Goal: Feedback & Contribution: Submit feedback/report problem

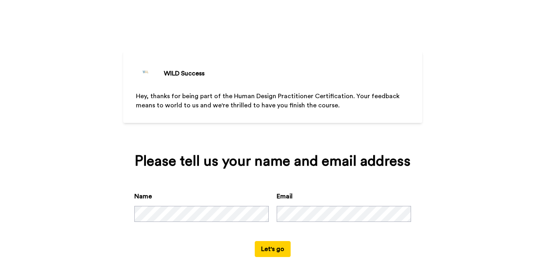
scroll to position [10, 0]
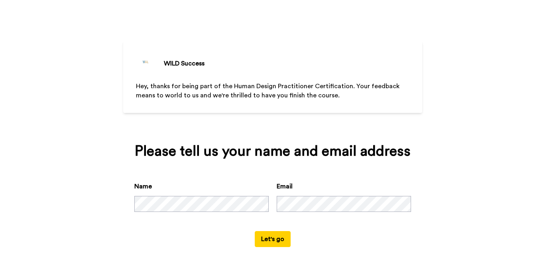
click at [272, 238] on button "Let's go" at bounding box center [273, 239] width 36 height 16
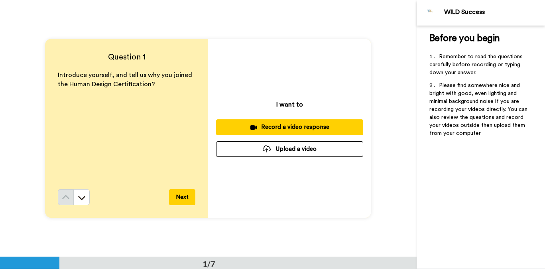
click at [310, 123] on div "Record a video response" at bounding box center [289, 127] width 134 height 8
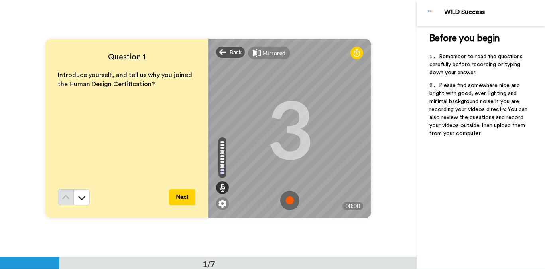
click at [291, 203] on img at bounding box center [289, 200] width 19 height 19
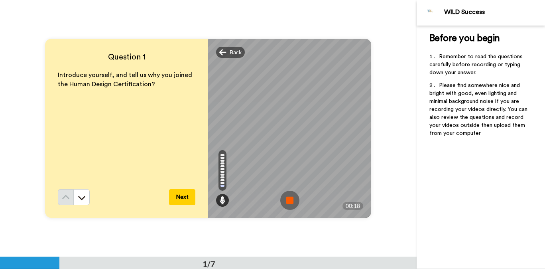
click at [291, 200] on img at bounding box center [289, 200] width 19 height 19
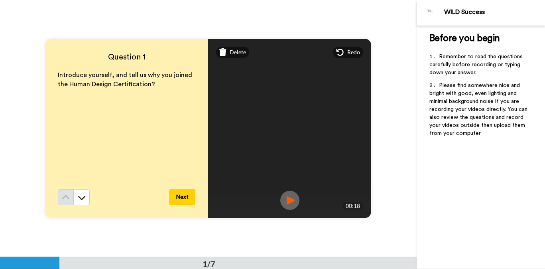
click at [178, 197] on button "Next" at bounding box center [182, 197] width 26 height 16
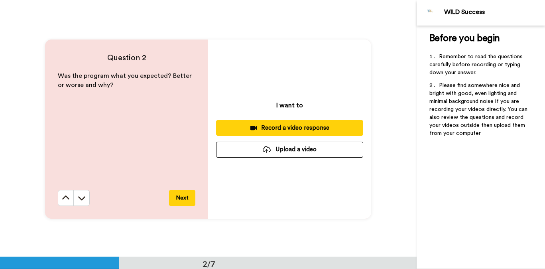
scroll to position [257, 0]
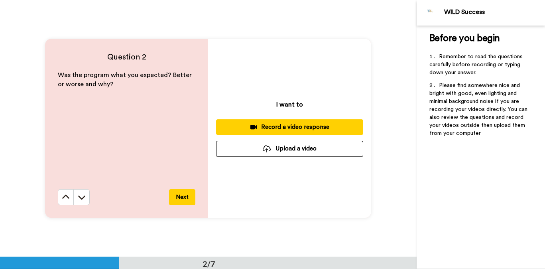
click at [287, 127] on div "Record a video response" at bounding box center [289, 127] width 134 height 8
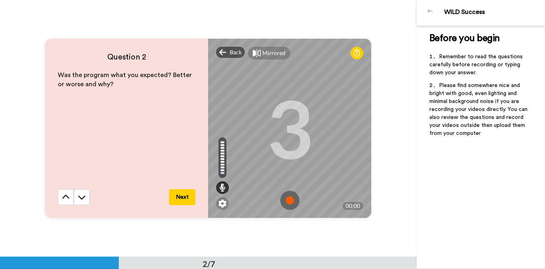
click at [292, 197] on img at bounding box center [289, 200] width 19 height 19
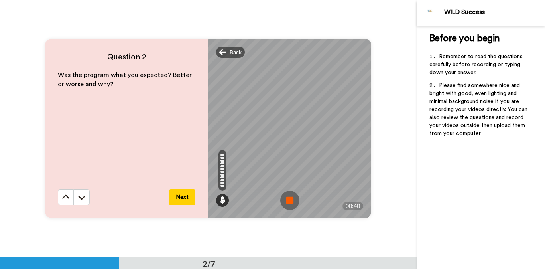
click at [290, 205] on img at bounding box center [289, 200] width 19 height 19
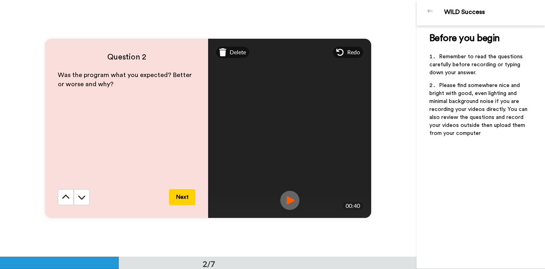
click at [289, 202] on img at bounding box center [289, 200] width 19 height 19
click at [185, 201] on button "Next" at bounding box center [182, 197] width 26 height 16
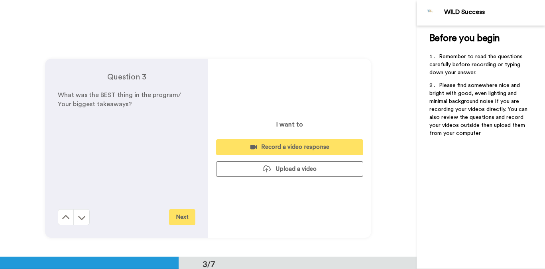
scroll to position [513, 0]
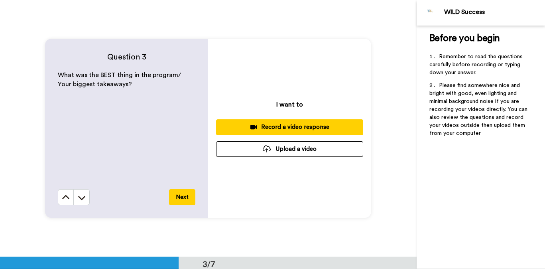
click at [278, 128] on div "Record a video response" at bounding box center [289, 127] width 134 height 8
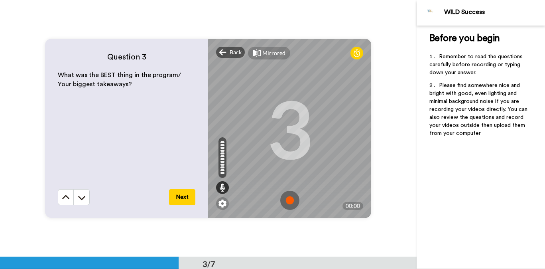
click at [291, 196] on img at bounding box center [289, 200] width 19 height 19
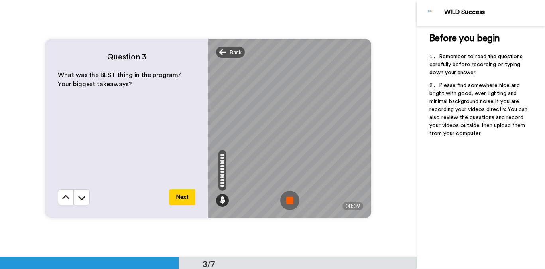
click at [294, 200] on img at bounding box center [289, 200] width 19 height 19
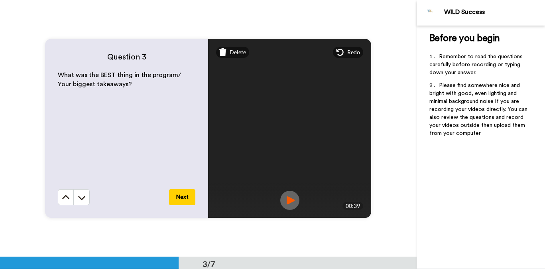
click at [346, 53] on div "Redo" at bounding box center [348, 52] width 30 height 11
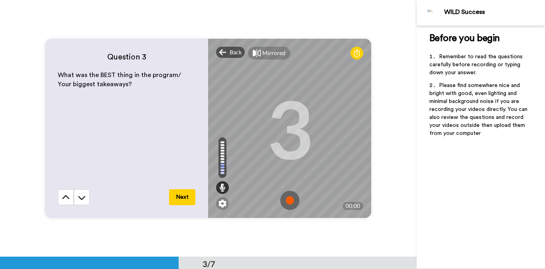
click at [294, 197] on img at bounding box center [289, 200] width 19 height 19
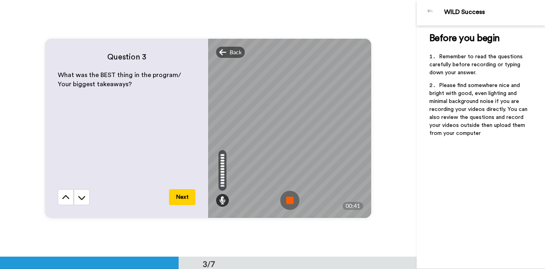
click at [290, 199] on img at bounding box center [289, 200] width 19 height 19
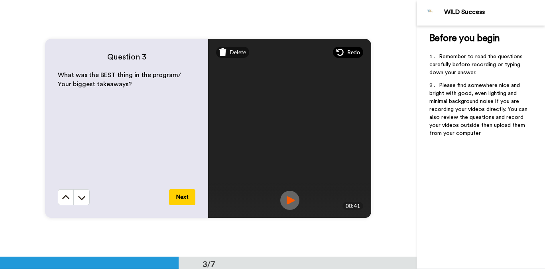
click at [353, 47] on div "Redo" at bounding box center [348, 52] width 30 height 11
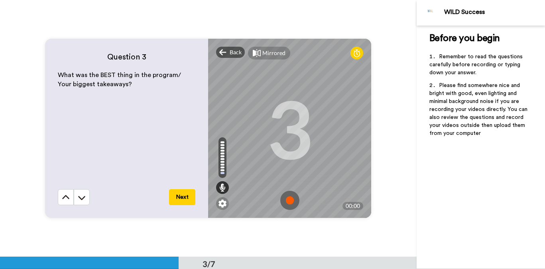
click at [289, 201] on img at bounding box center [289, 200] width 19 height 19
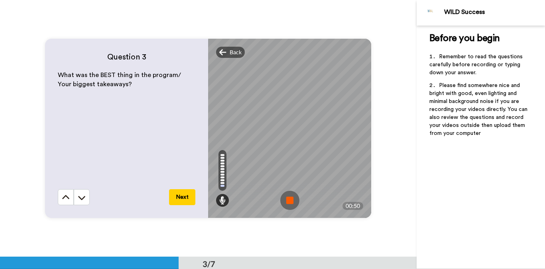
click at [288, 203] on img at bounding box center [289, 200] width 19 height 19
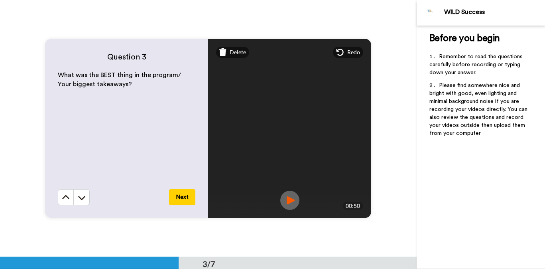
click at [336, 237] on div "Question 3 What was the BEST thing in the program/ Your biggest takeaways? Next…" at bounding box center [208, 128] width 416 height 256
click at [291, 200] on img at bounding box center [289, 200] width 19 height 19
click at [294, 196] on img at bounding box center [289, 200] width 19 height 19
click at [346, 53] on div "Redo" at bounding box center [348, 52] width 30 height 11
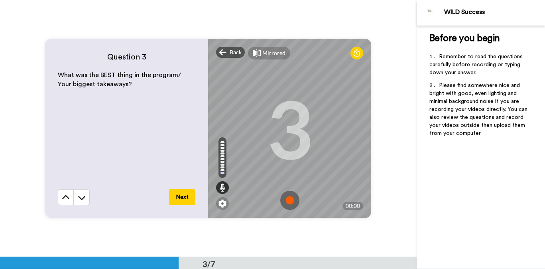
click at [288, 202] on img at bounding box center [289, 200] width 19 height 19
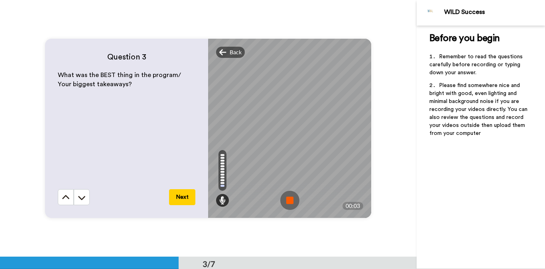
click at [291, 198] on img at bounding box center [289, 200] width 19 height 19
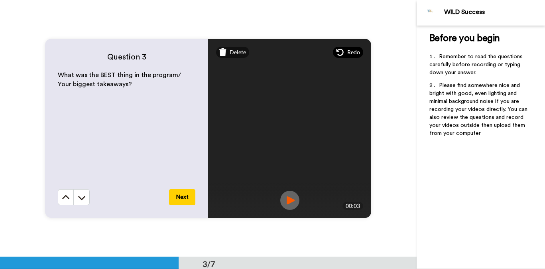
click at [353, 55] on span "Redo" at bounding box center [353, 52] width 13 height 8
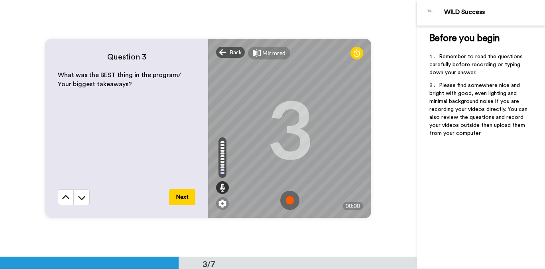
click at [290, 199] on img at bounding box center [289, 200] width 19 height 19
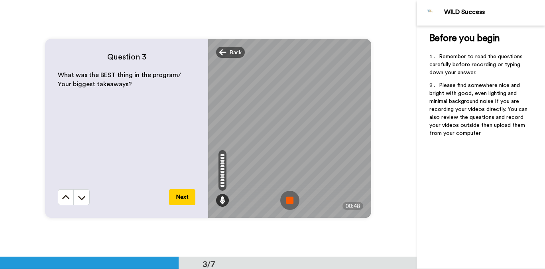
click at [289, 200] on img at bounding box center [289, 200] width 19 height 19
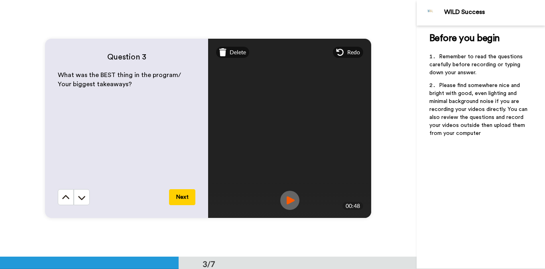
click at [292, 200] on img at bounding box center [289, 200] width 19 height 19
click at [289, 198] on img at bounding box center [289, 200] width 19 height 19
click at [351, 51] on span "Redo" at bounding box center [353, 52] width 13 height 8
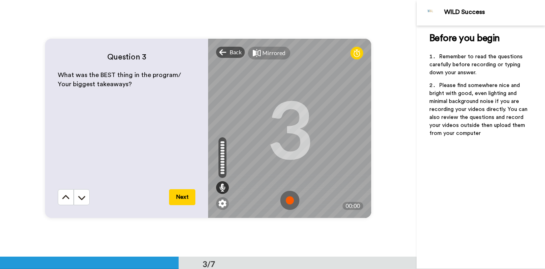
click at [291, 198] on img at bounding box center [289, 200] width 19 height 19
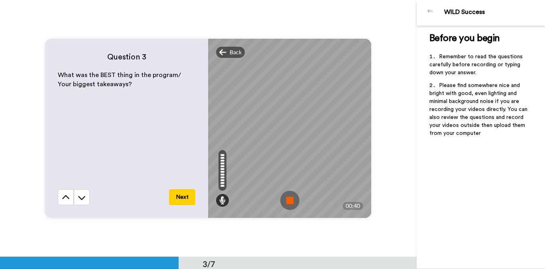
click at [285, 198] on img at bounding box center [289, 200] width 19 height 19
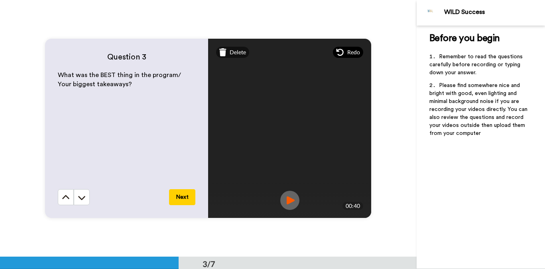
click at [352, 54] on span "Redo" at bounding box center [353, 52] width 13 height 8
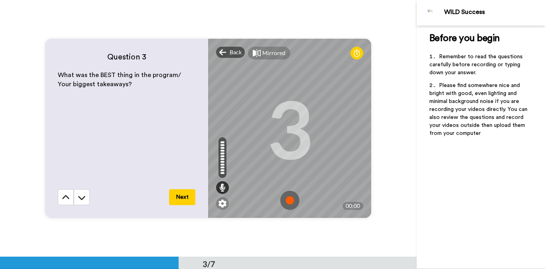
click at [290, 201] on img at bounding box center [289, 200] width 19 height 19
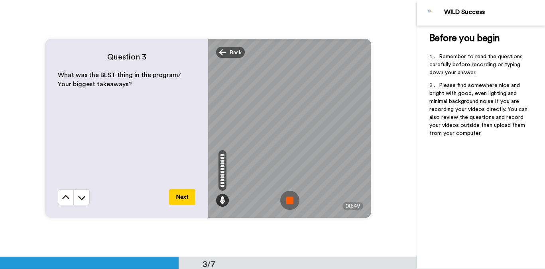
click at [289, 203] on img at bounding box center [289, 200] width 19 height 19
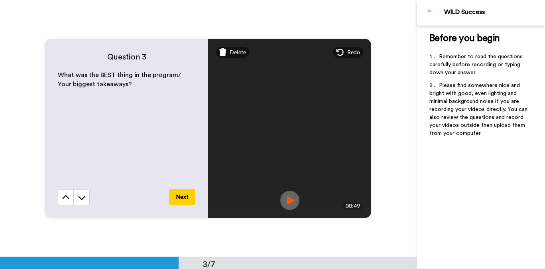
click at [187, 196] on button "Next" at bounding box center [182, 197] width 26 height 16
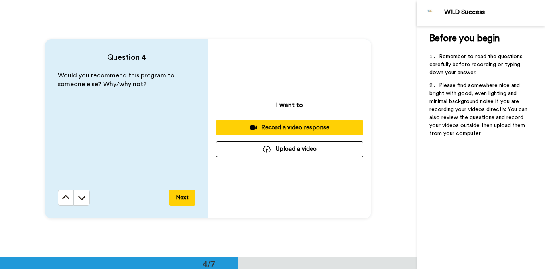
scroll to position [770, 0]
click at [298, 128] on div "Record a video response" at bounding box center [289, 127] width 134 height 8
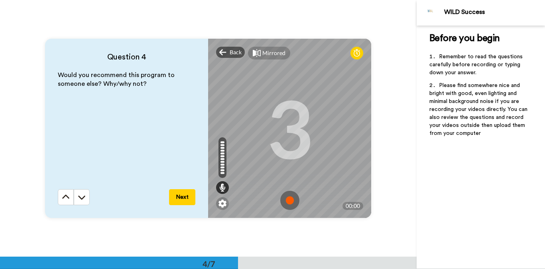
click at [289, 195] on img at bounding box center [289, 200] width 19 height 19
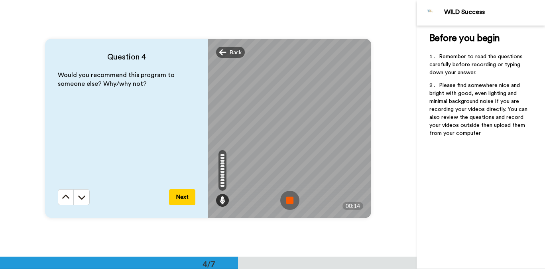
click at [289, 195] on img at bounding box center [289, 200] width 19 height 19
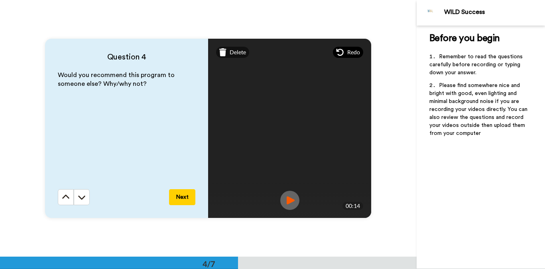
click at [348, 55] on span "Redo" at bounding box center [353, 52] width 13 height 8
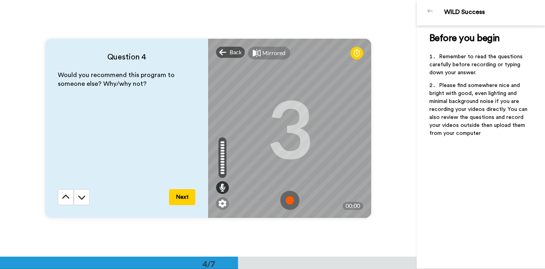
click at [290, 199] on img at bounding box center [289, 200] width 19 height 19
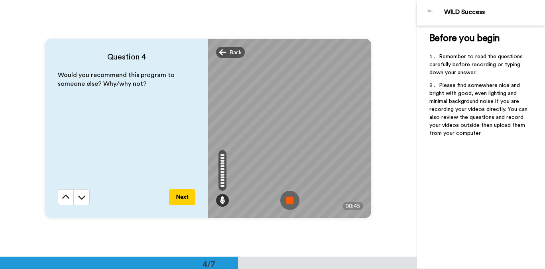
click at [285, 200] on img at bounding box center [289, 200] width 19 height 19
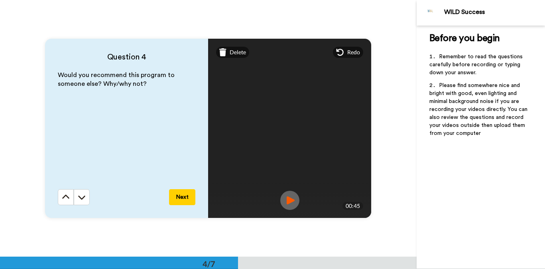
click at [187, 197] on button "Next" at bounding box center [182, 197] width 26 height 16
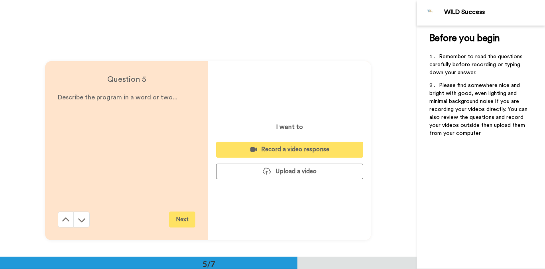
scroll to position [1026, 0]
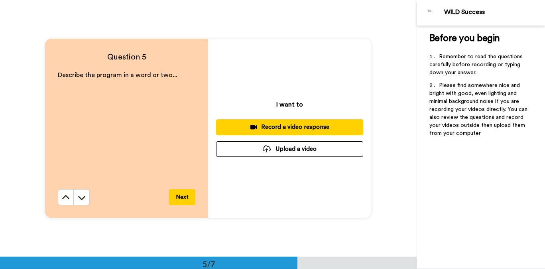
click at [283, 130] on div "Record a video response" at bounding box center [289, 127] width 134 height 8
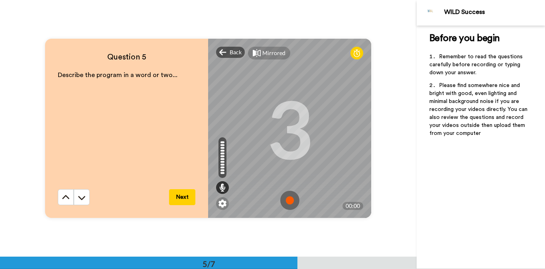
click at [289, 200] on img at bounding box center [289, 200] width 19 height 19
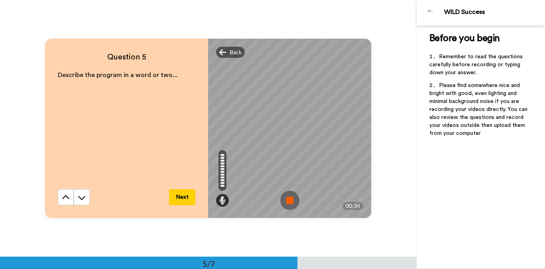
click at [289, 200] on img at bounding box center [289, 200] width 19 height 19
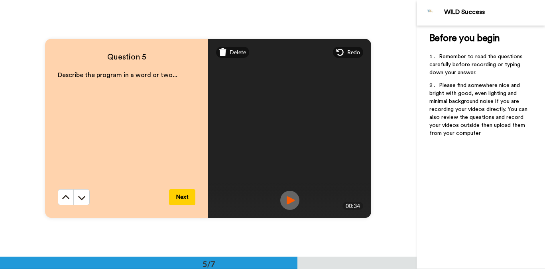
click at [295, 199] on img at bounding box center [289, 200] width 19 height 19
click at [178, 196] on button "Next" at bounding box center [182, 197] width 26 height 16
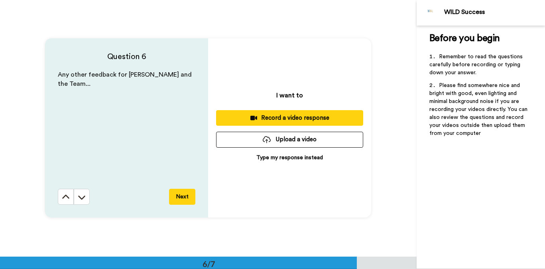
scroll to position [1283, 0]
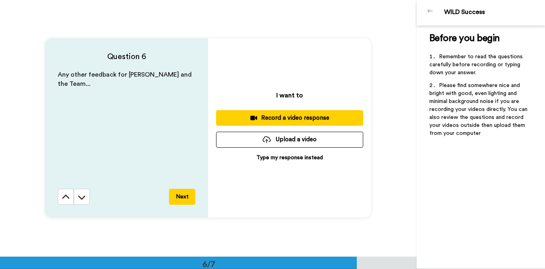
click at [274, 118] on div "Record a video response" at bounding box center [289, 118] width 134 height 8
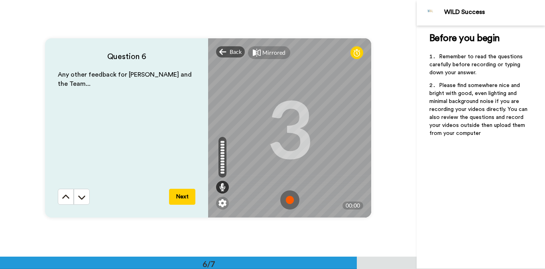
click at [285, 195] on img at bounding box center [289, 199] width 19 height 19
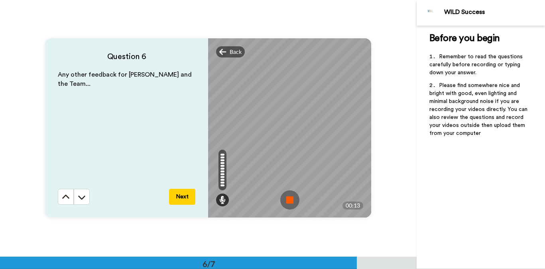
click at [292, 198] on img at bounding box center [289, 199] width 19 height 19
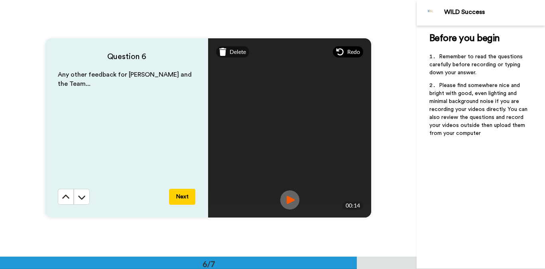
click at [351, 55] on span "Redo" at bounding box center [353, 52] width 13 height 8
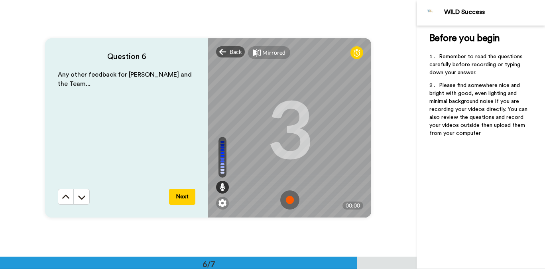
click at [287, 202] on img at bounding box center [289, 199] width 19 height 19
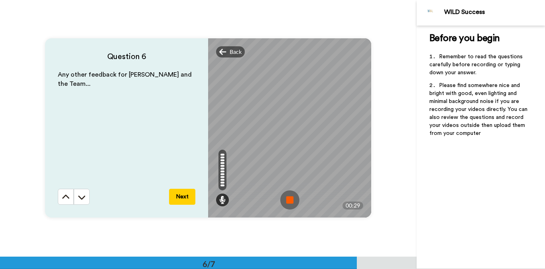
click at [291, 200] on img at bounding box center [289, 199] width 19 height 19
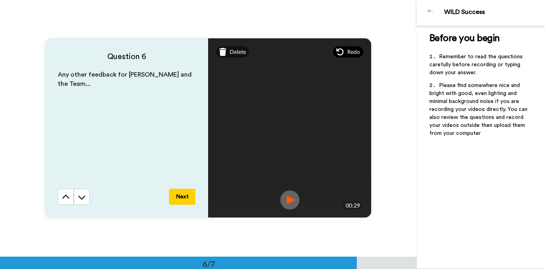
click at [348, 53] on span "Redo" at bounding box center [353, 52] width 13 height 8
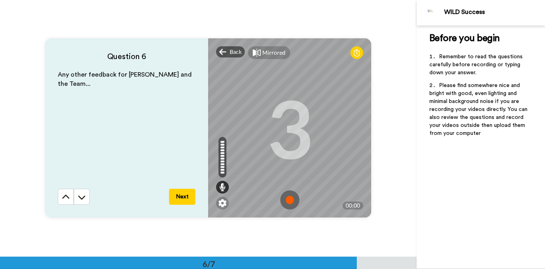
click at [291, 197] on img at bounding box center [289, 199] width 19 height 19
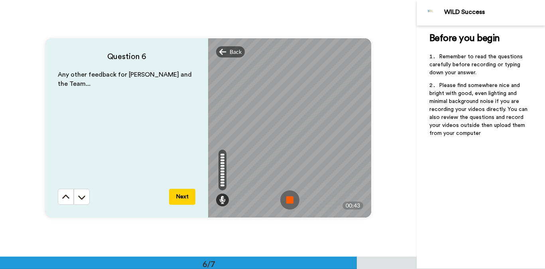
click at [291, 201] on img at bounding box center [289, 199] width 19 height 19
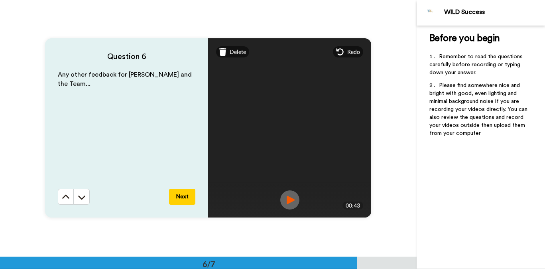
click at [185, 198] on button "Next" at bounding box center [182, 197] width 26 height 16
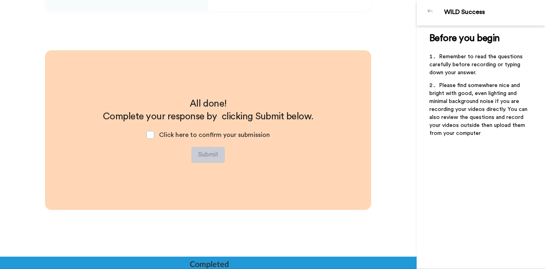
scroll to position [1490, 0]
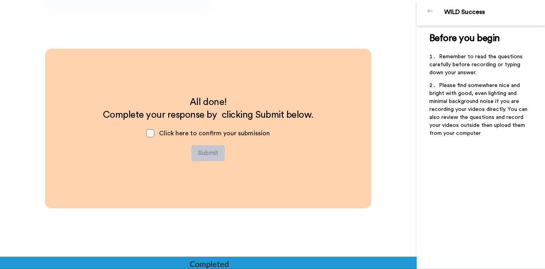
click at [153, 135] on span at bounding box center [150, 133] width 8 height 8
click at [210, 151] on button "Submit" at bounding box center [207, 153] width 33 height 16
